Goal: Information Seeking & Learning: Learn about a topic

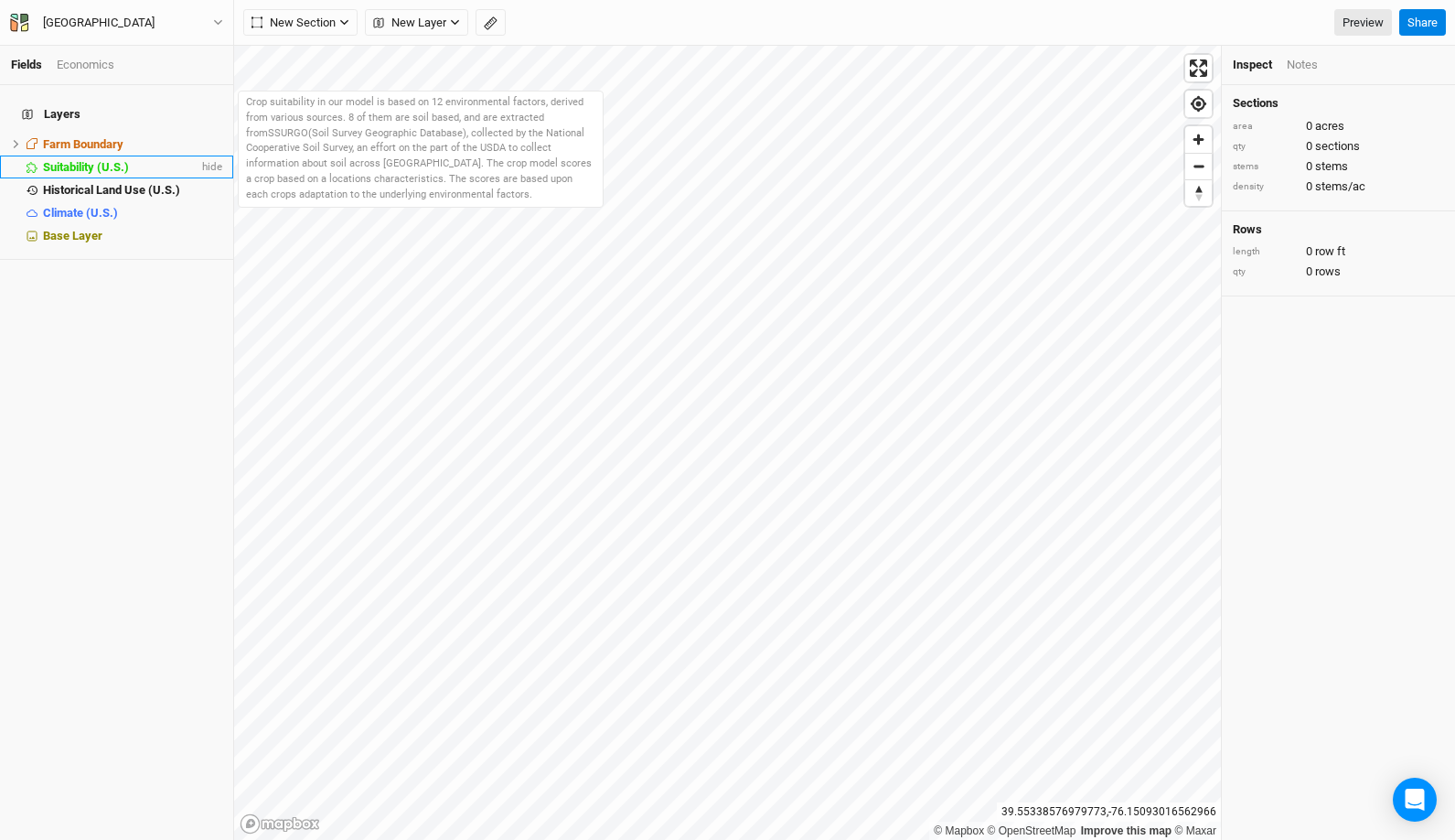
click at [96, 160] on span "Suitability (U.S.)" at bounding box center [86, 167] width 86 height 14
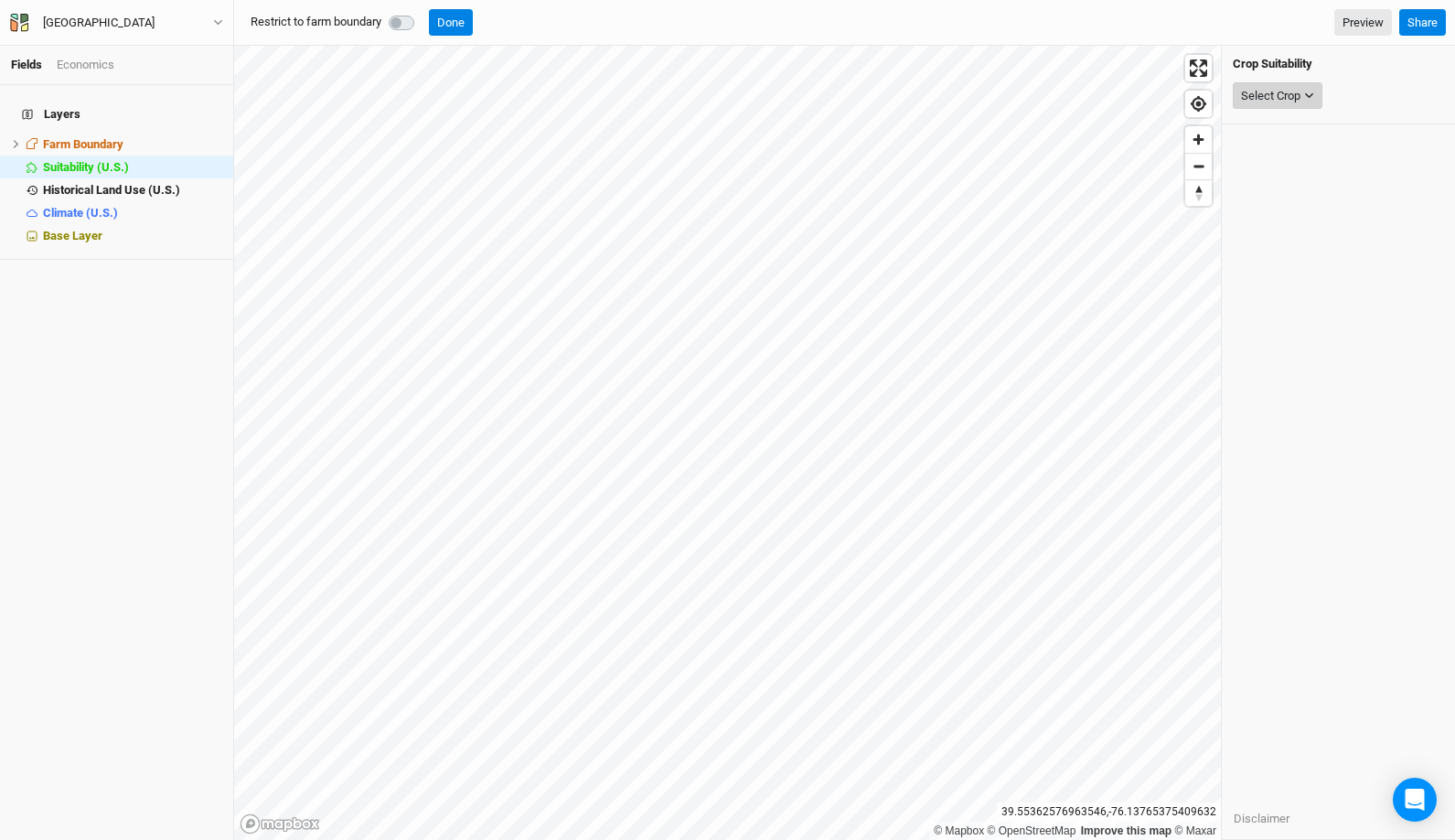
click at [1306, 103] on button "Select Crop" at bounding box center [1277, 96] width 90 height 28
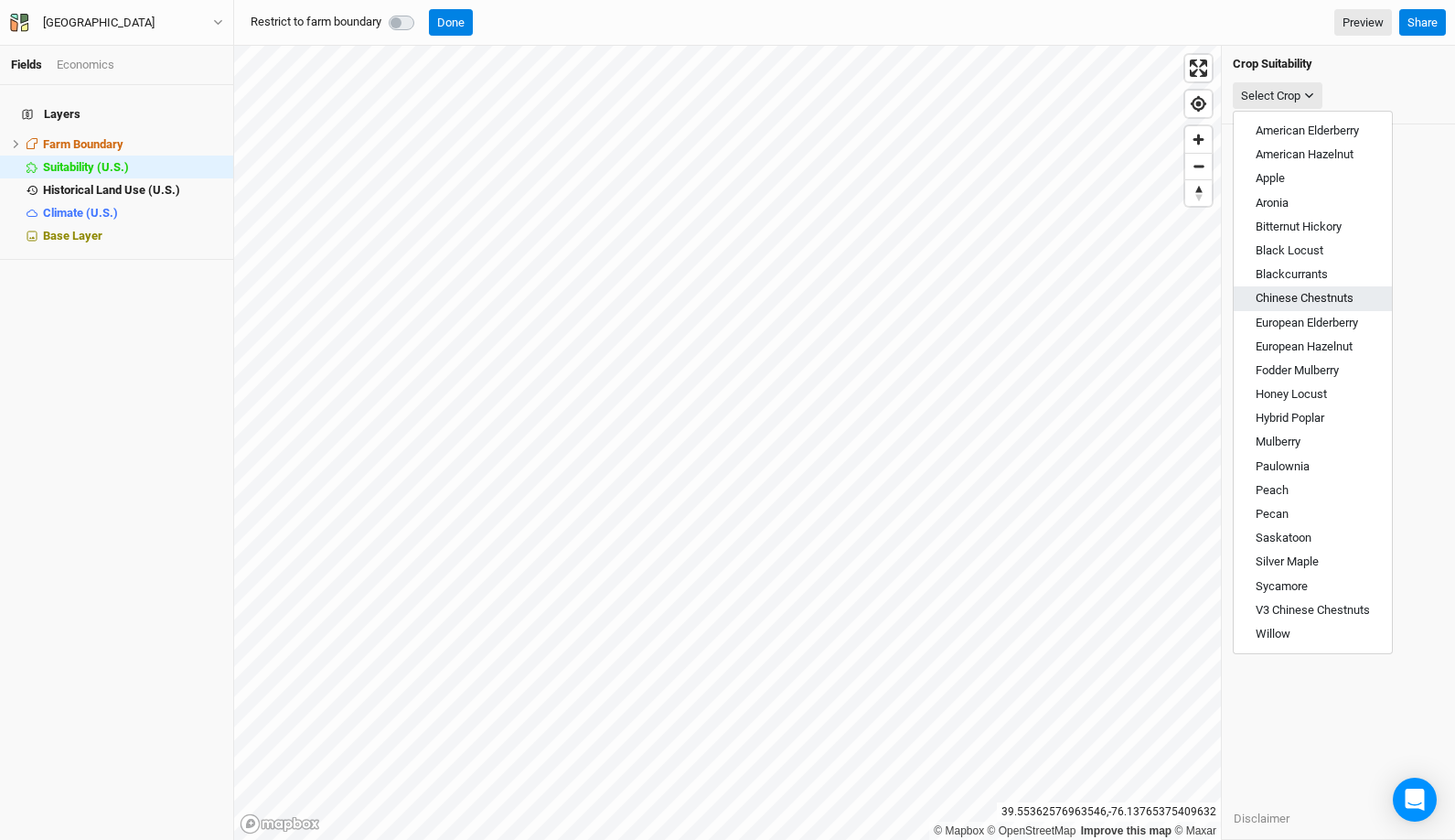
click at [1330, 300] on span "Chinese Chestnuts" at bounding box center [1304, 298] width 98 height 14
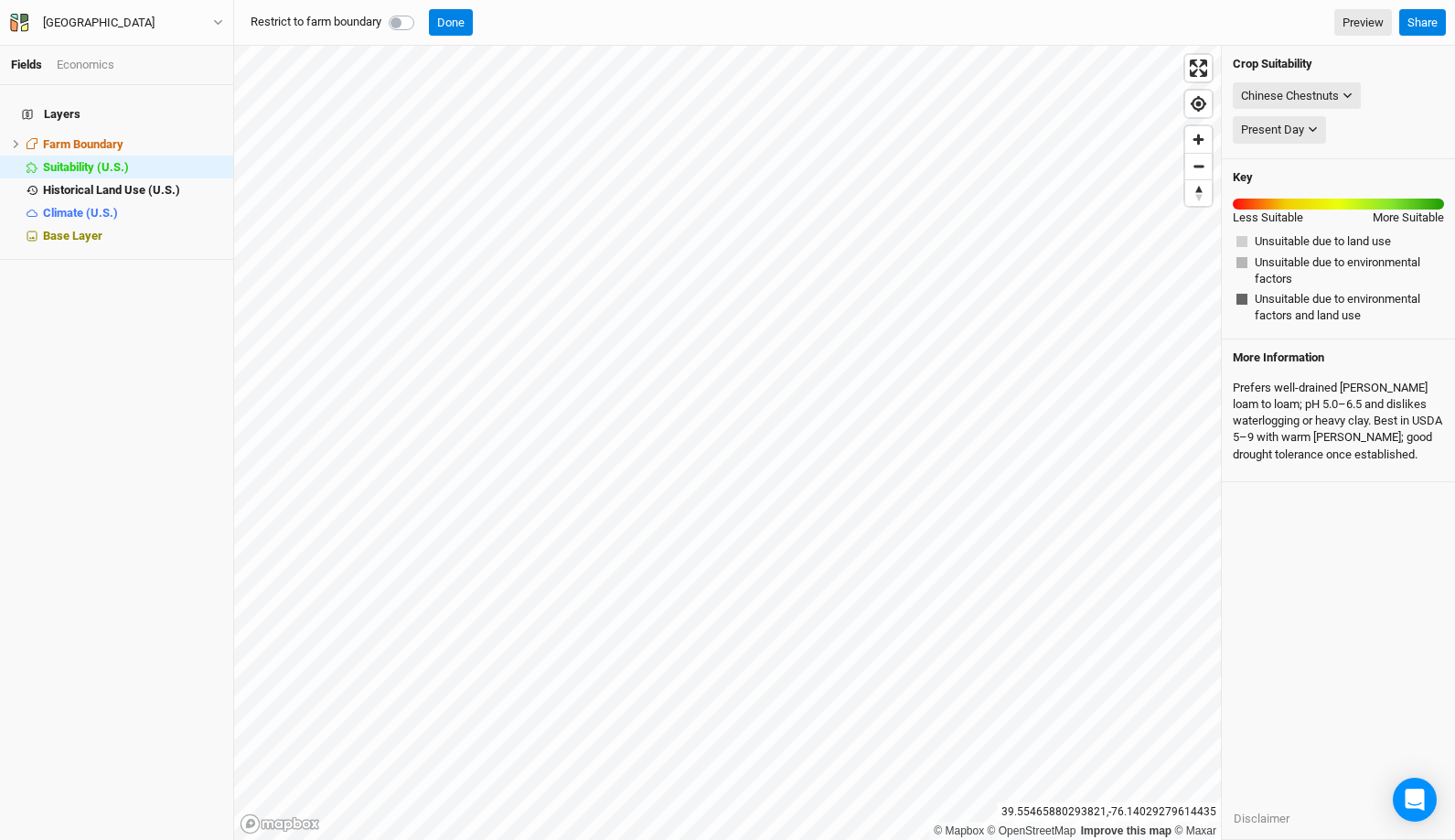
click at [421, 12] on label at bounding box center [421, 12] width 0 height 0
click at [402, 27] on input "checkbox" at bounding box center [396, 21] width 15 height 19
checkbox input "true"
click at [1352, 94] on icon "button" at bounding box center [1347, 97] width 8 height 6
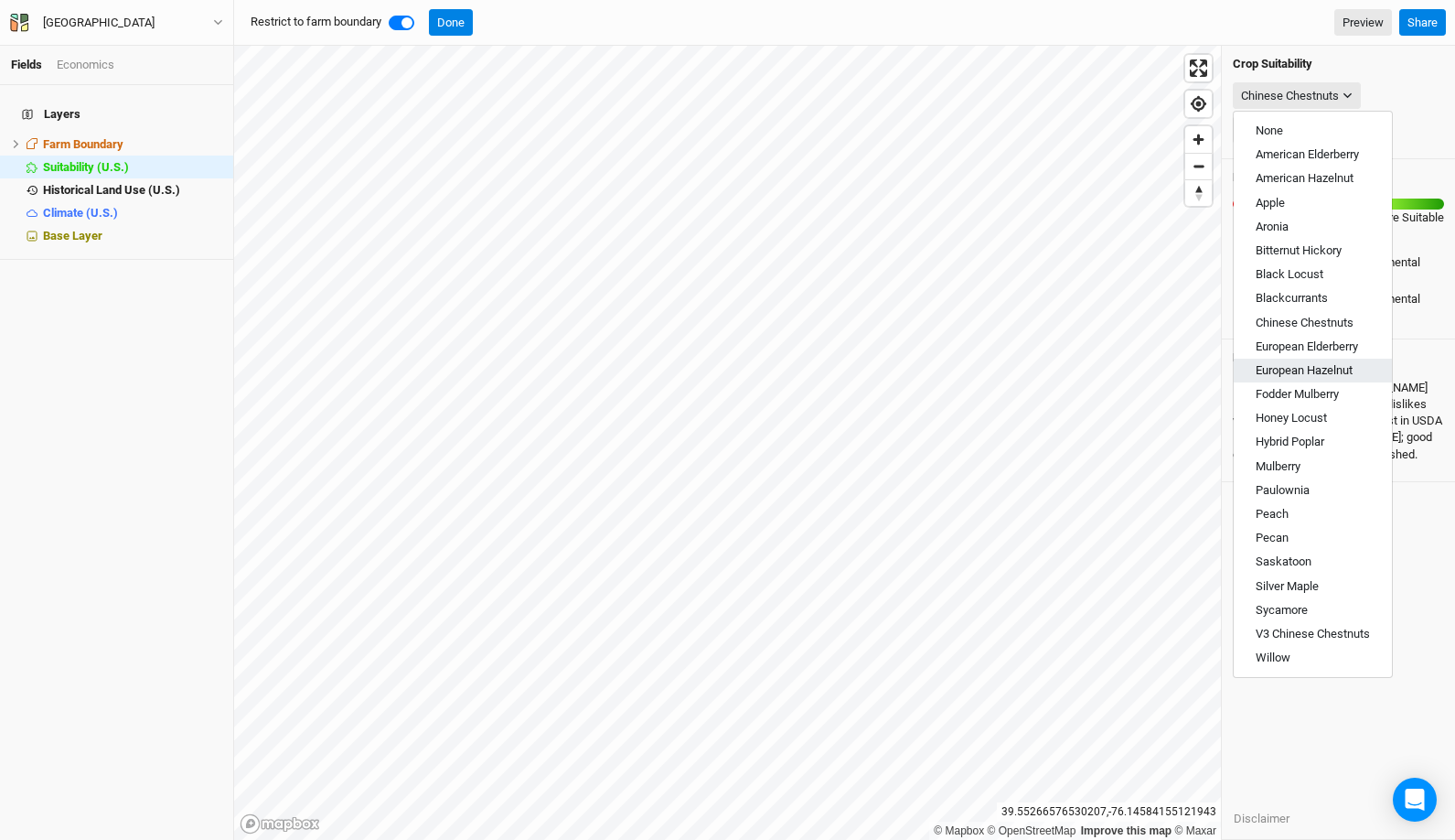
click at [1342, 374] on span "European Hazelnut" at bounding box center [1304, 370] width 97 height 14
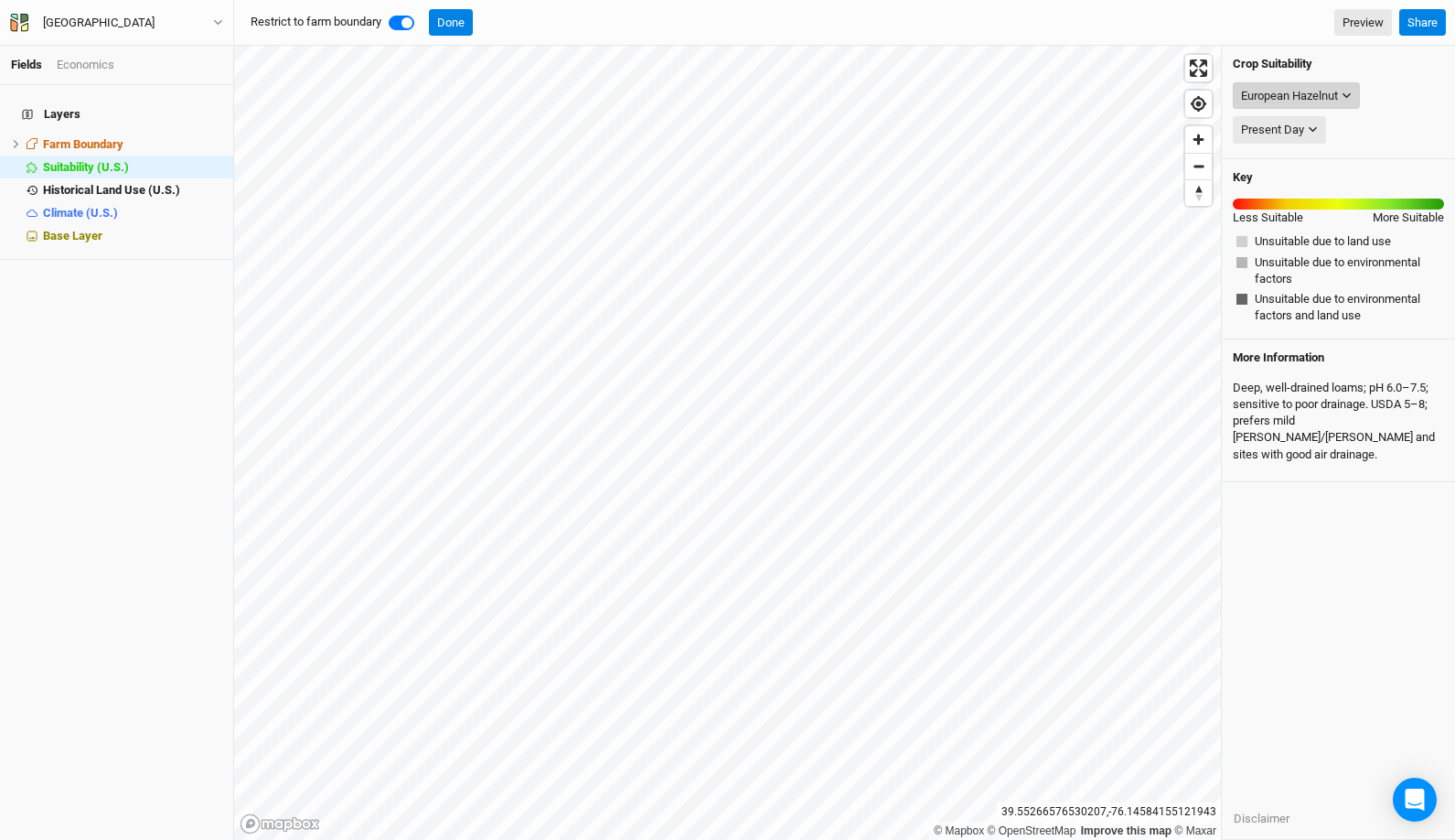
click at [1352, 100] on button "European Hazelnut" at bounding box center [1296, 96] width 127 height 28
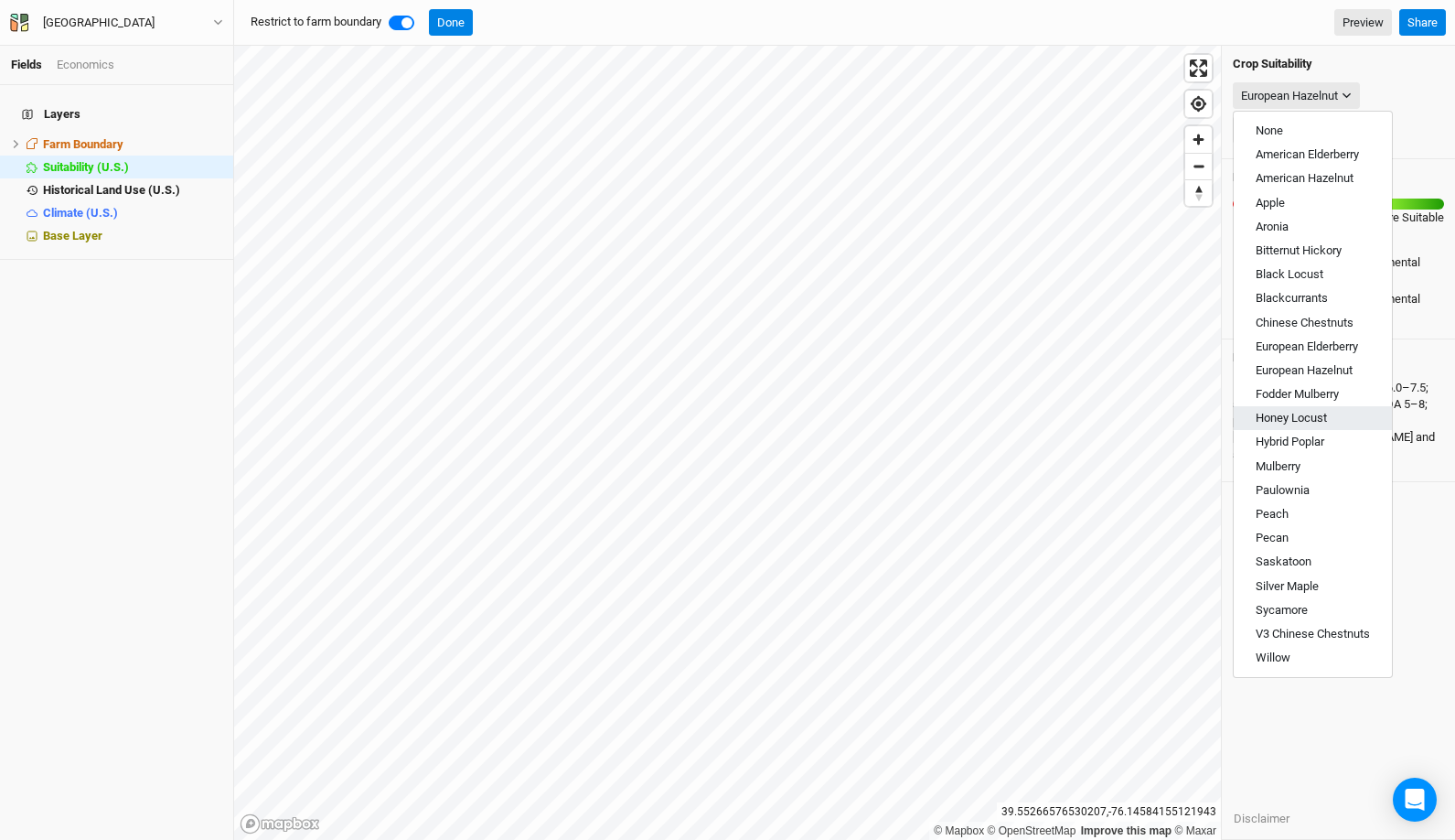
click at [1312, 415] on span "Honey Locust" at bounding box center [1291, 418] width 71 height 14
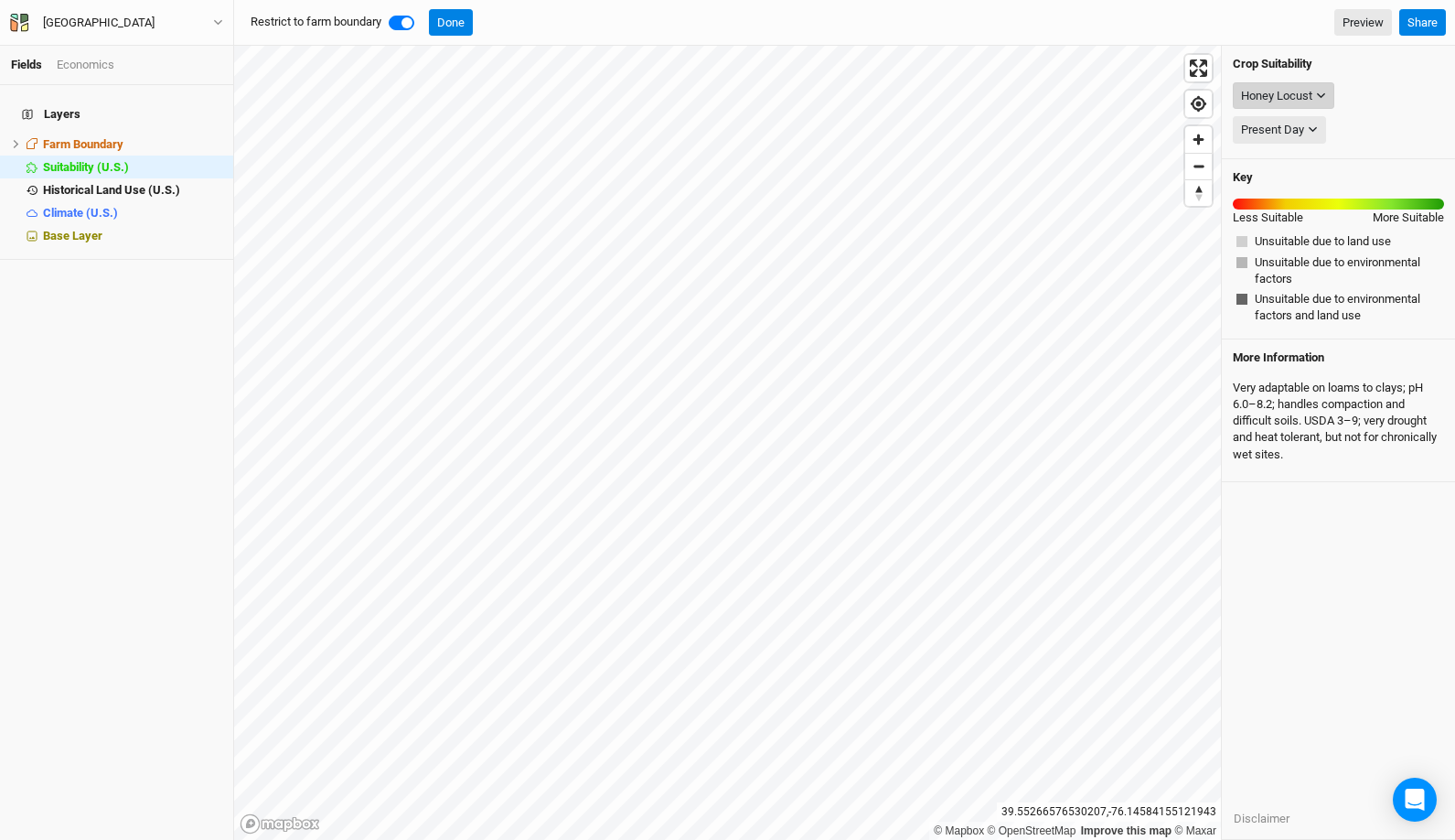
click at [1325, 93] on icon "button" at bounding box center [1322, 96] width 10 height 10
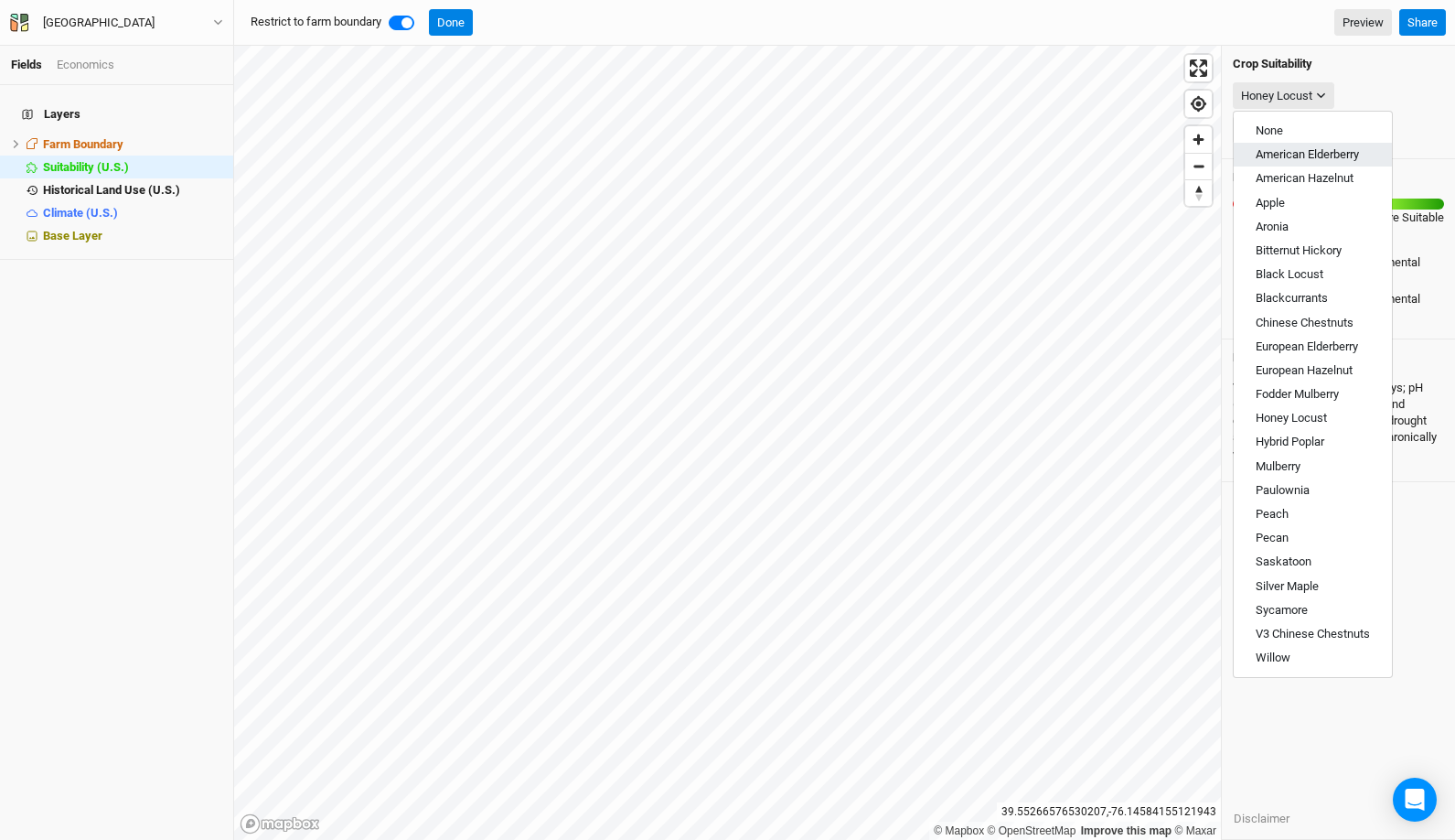
click at [1330, 150] on span "American Elderberry" at bounding box center [1307, 154] width 104 height 14
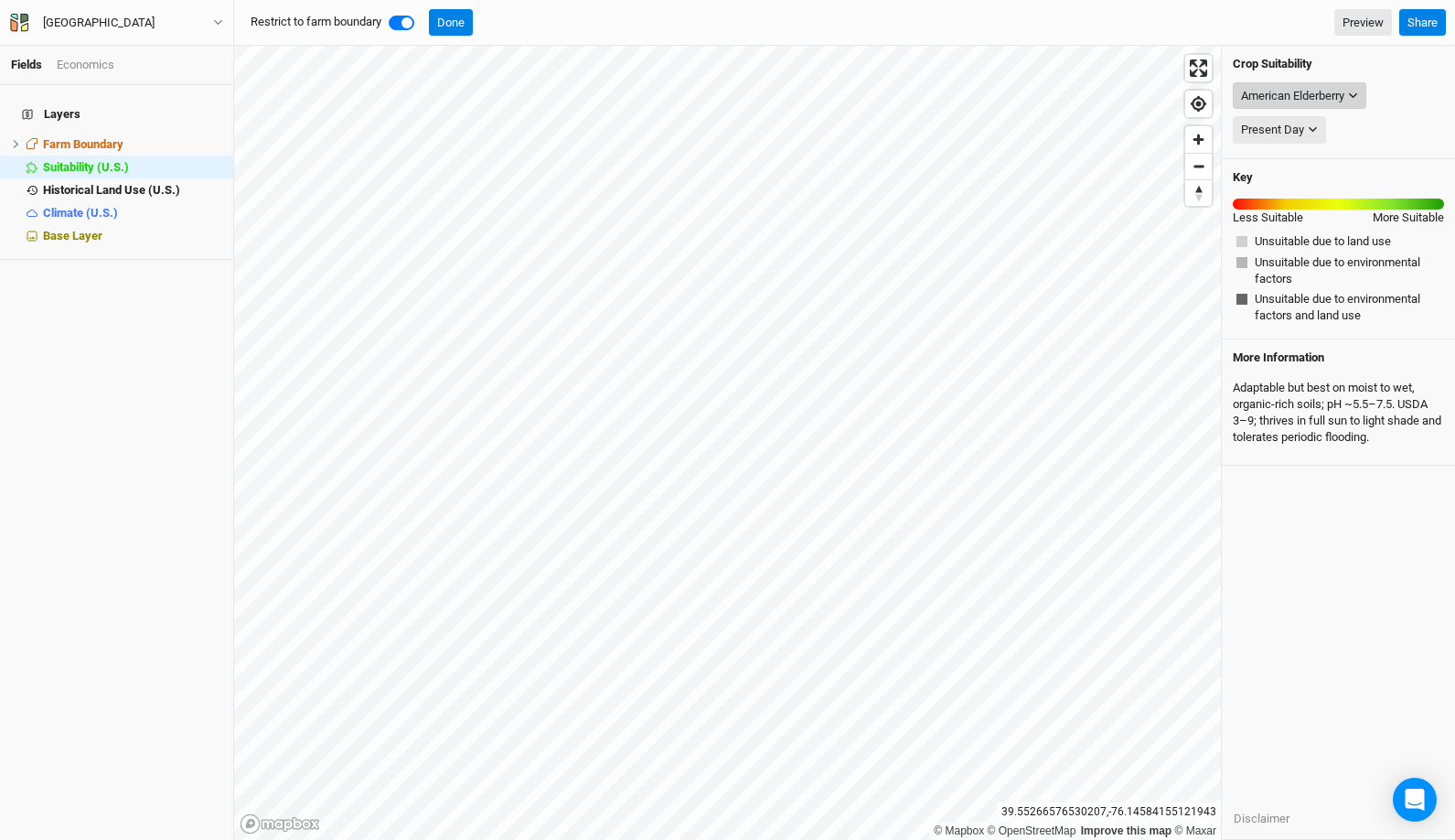
click at [1350, 93] on button "American Elderberry" at bounding box center [1299, 96] width 133 height 28
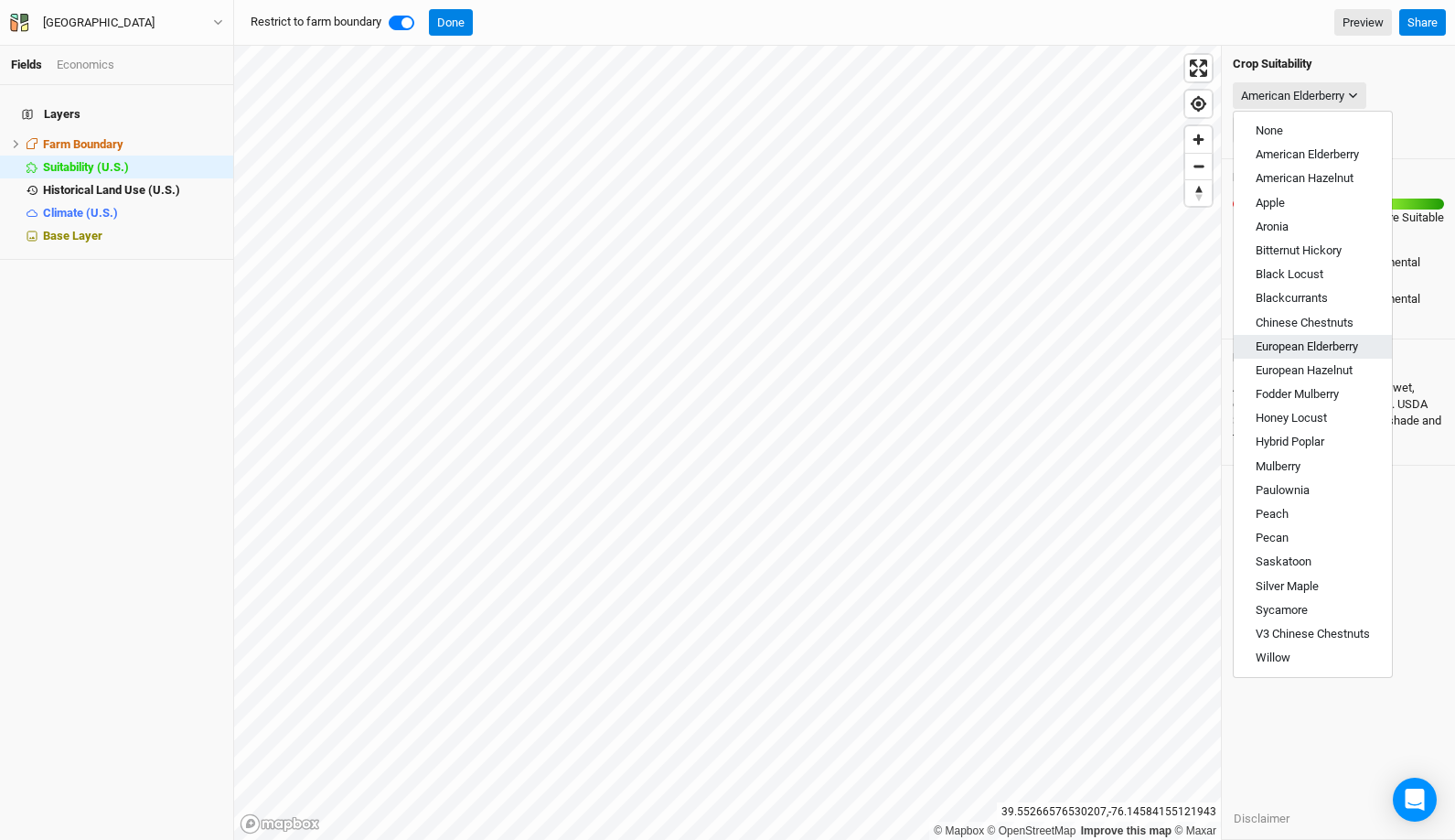
click at [1352, 347] on span "European Elderberry" at bounding box center [1307, 346] width 103 height 14
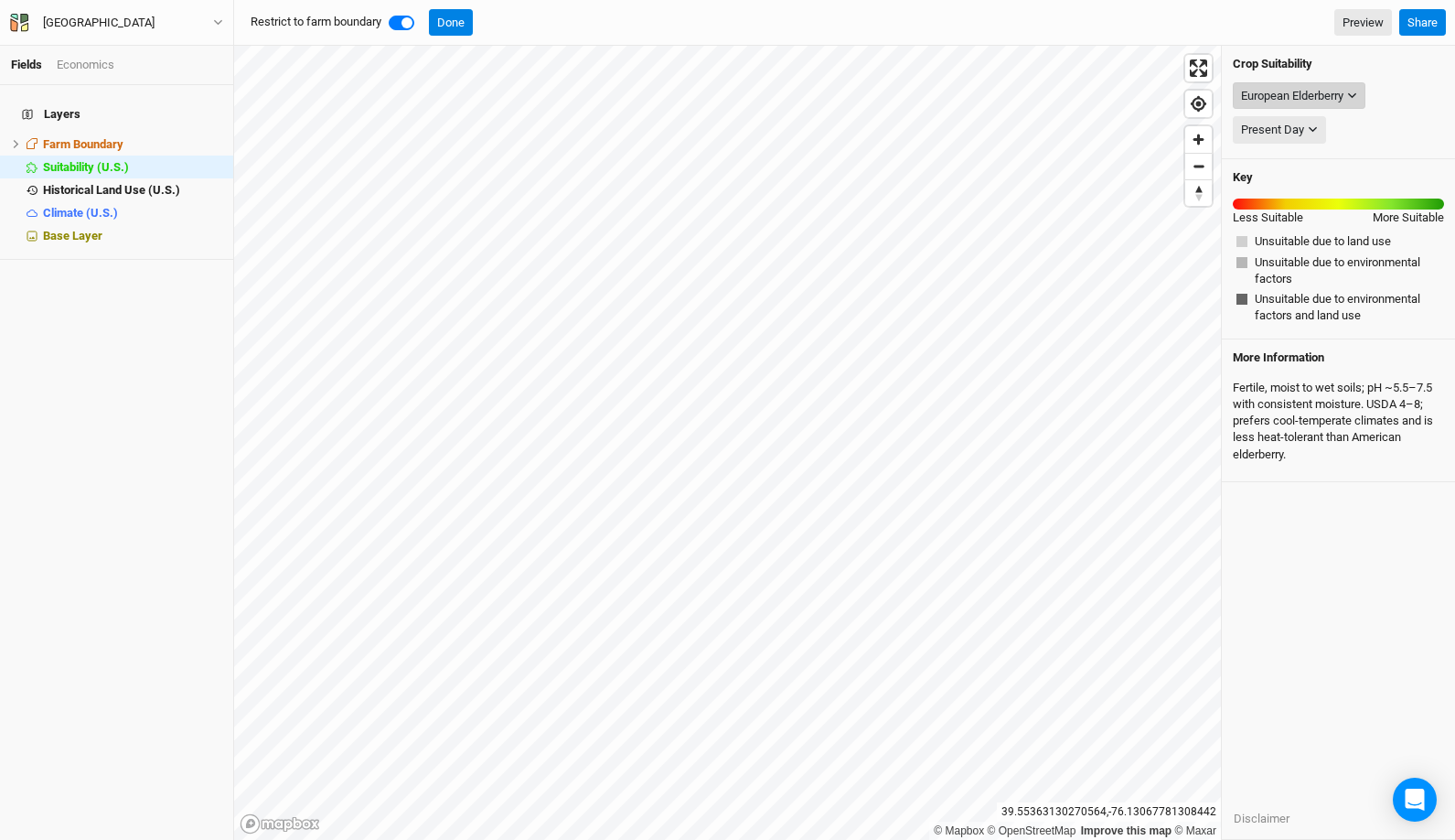
click at [1342, 96] on div "European Elderberry" at bounding box center [1293, 96] width 103 height 19
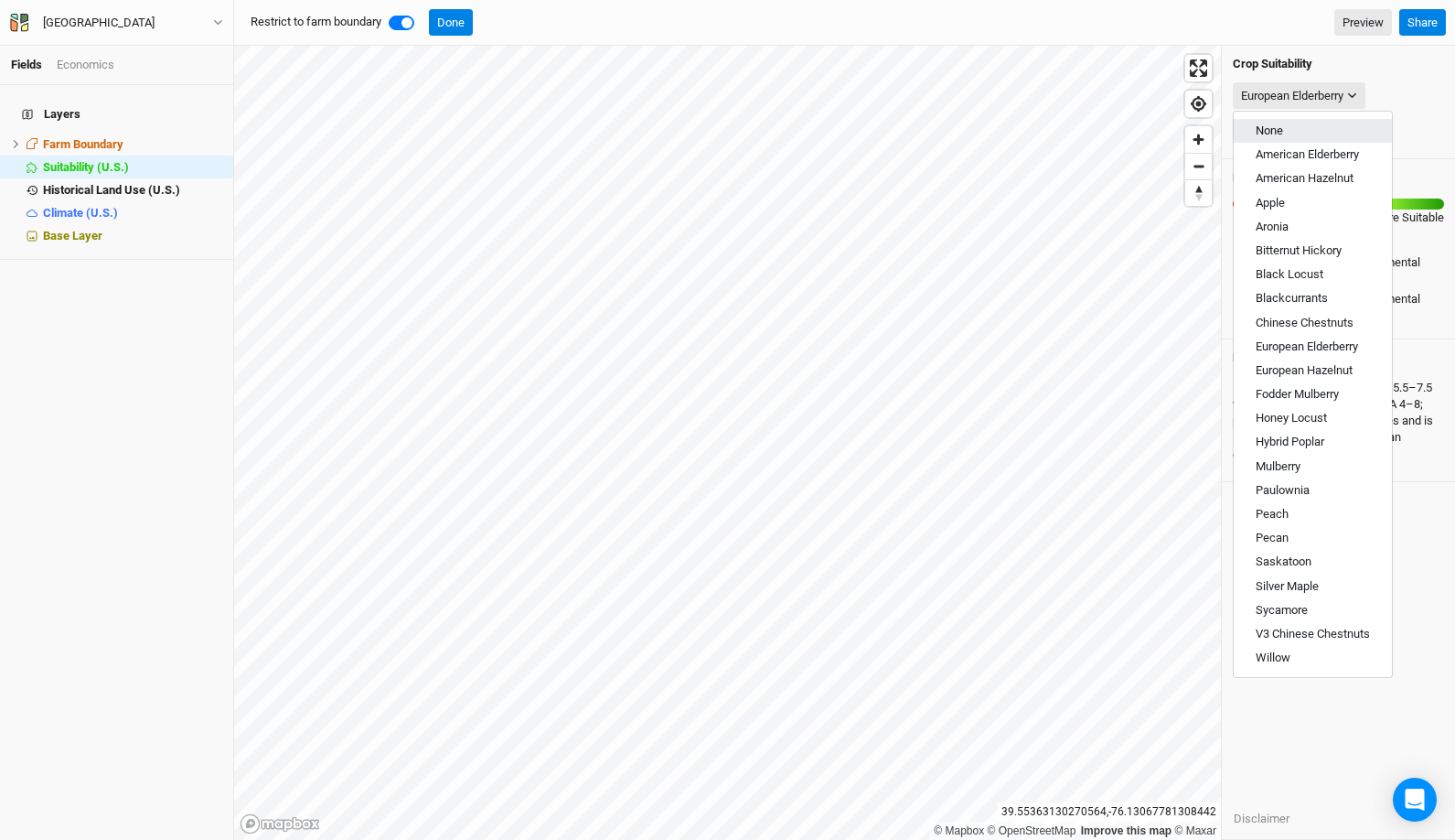
click at [1318, 123] on button "None" at bounding box center [1313, 130] width 158 height 24
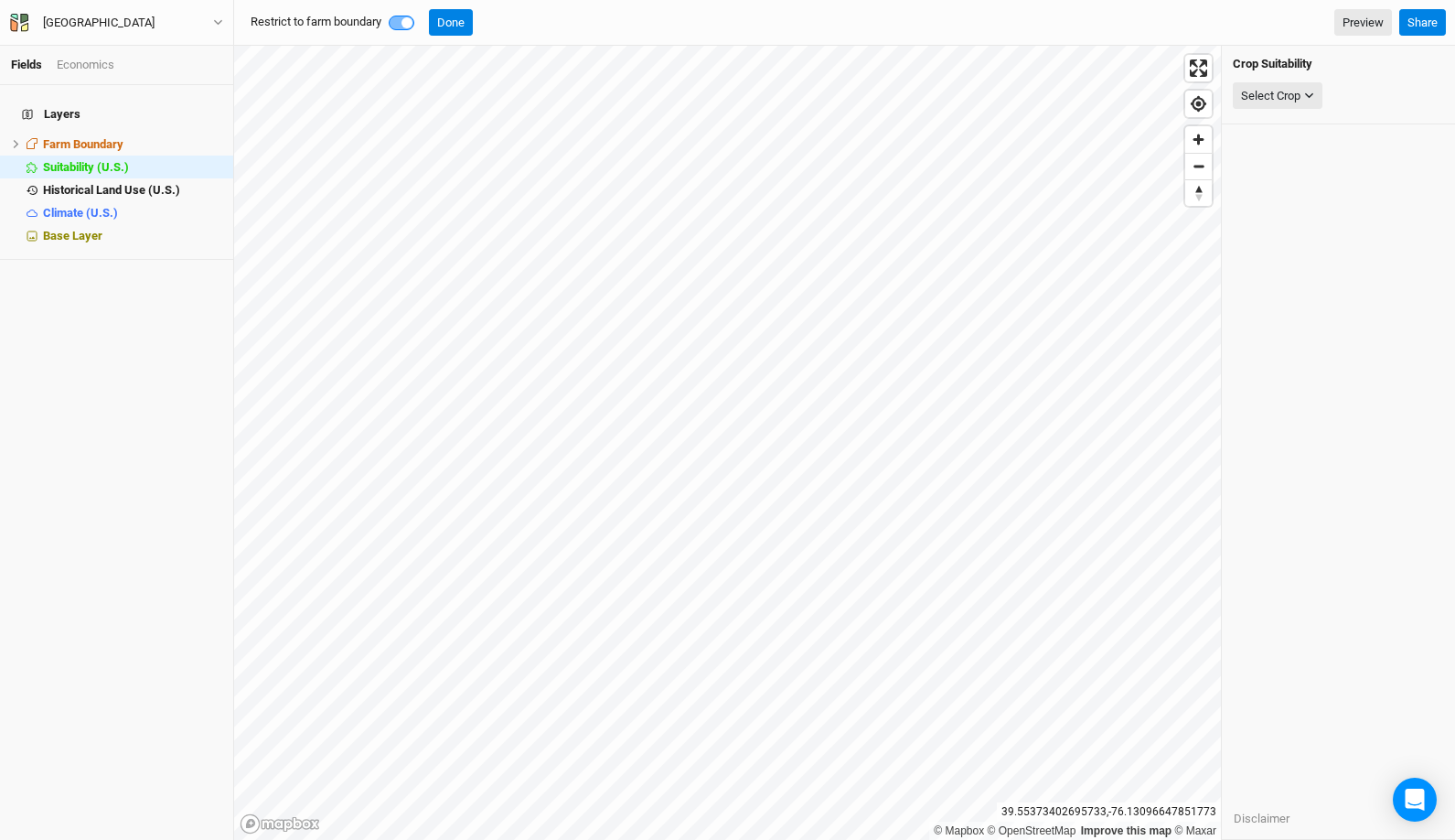
click at [1335, 63] on h4 "Crop Suitability" at bounding box center [1339, 63] width 211 height 15
